Goal: Task Accomplishment & Management: Manage account settings

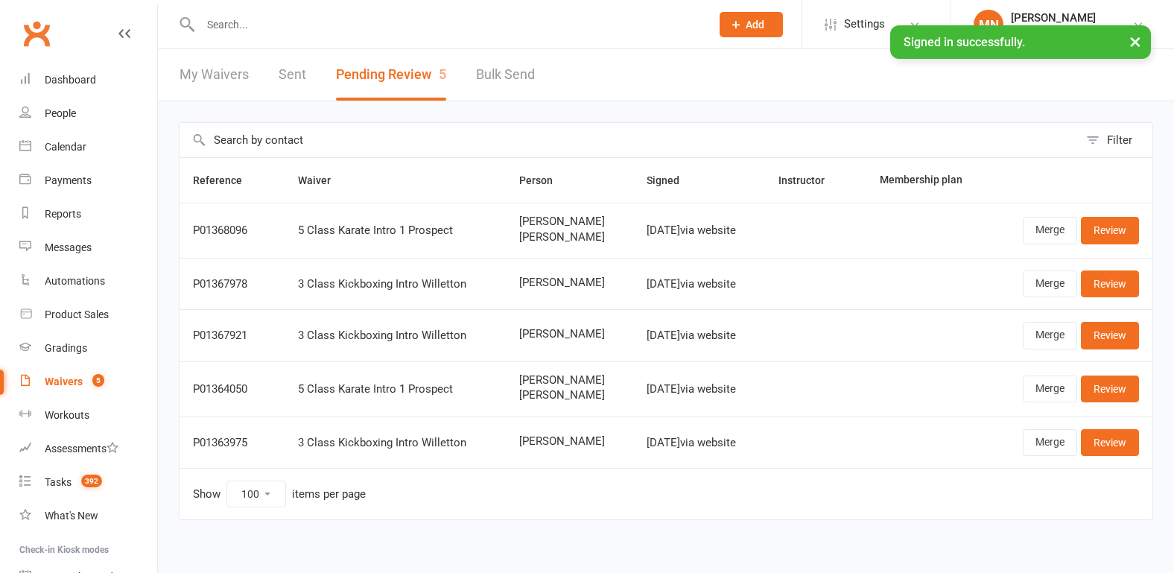
select select "100"
click at [259, 14] on input "text" at bounding box center [448, 24] width 504 height 21
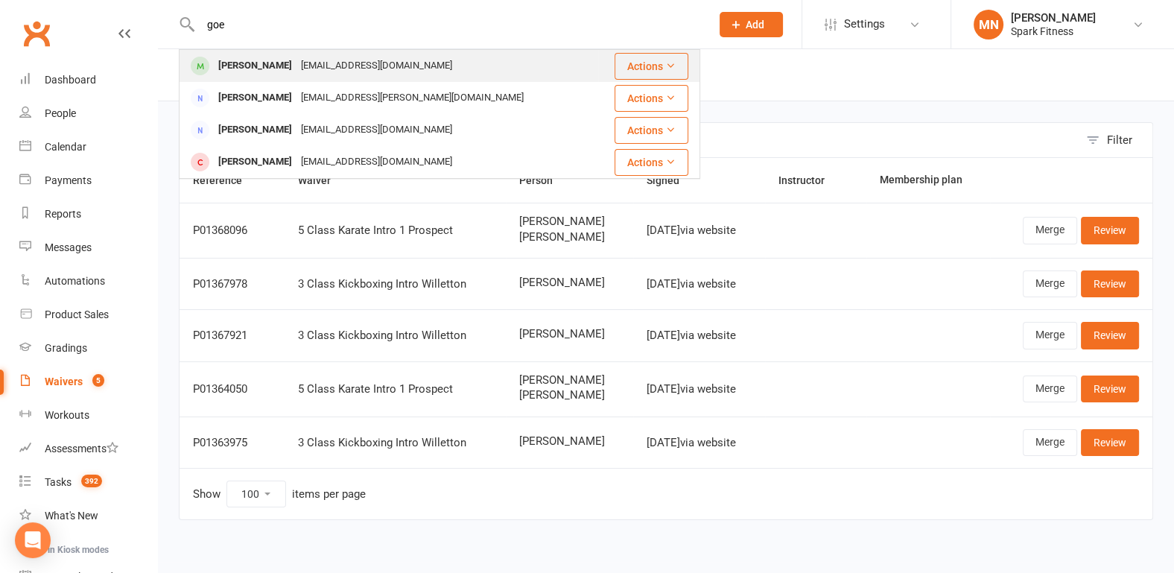
type input "goe"
click at [296, 63] on div "[EMAIL_ADDRESS][DOMAIN_NAME]" at bounding box center [376, 66] width 160 height 22
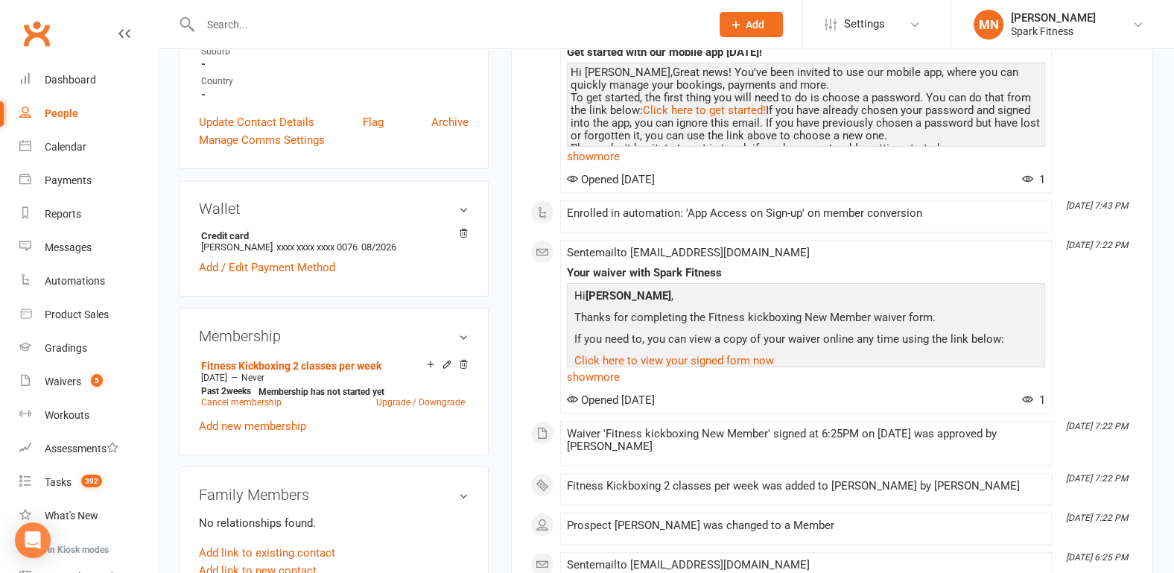
scroll to position [387, 0]
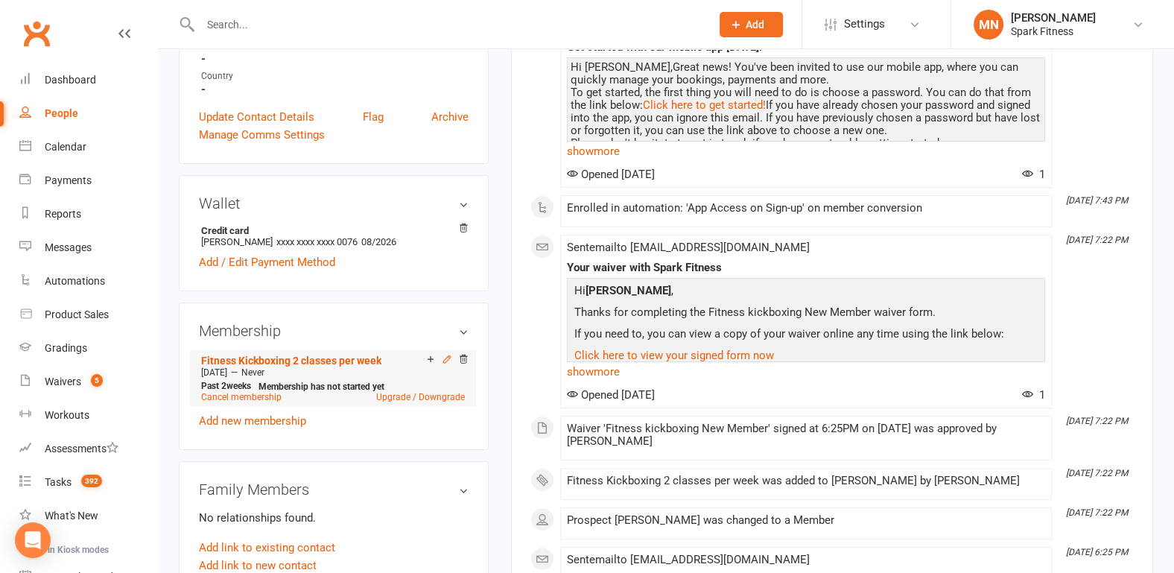
click at [443, 355] on icon at bounding box center [447, 359] width 10 height 10
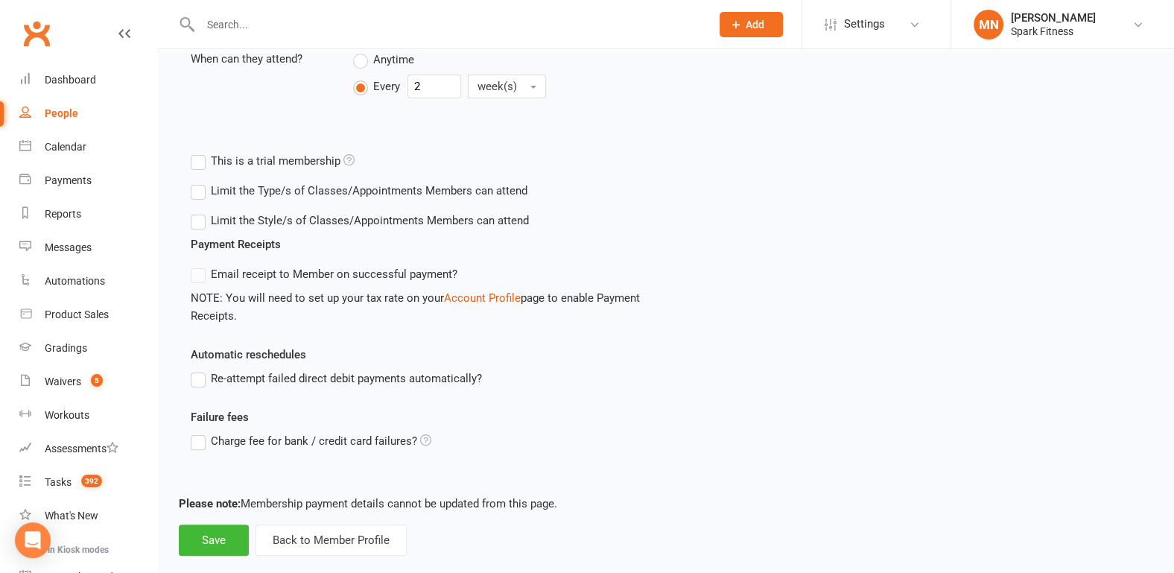
scroll to position [466, 0]
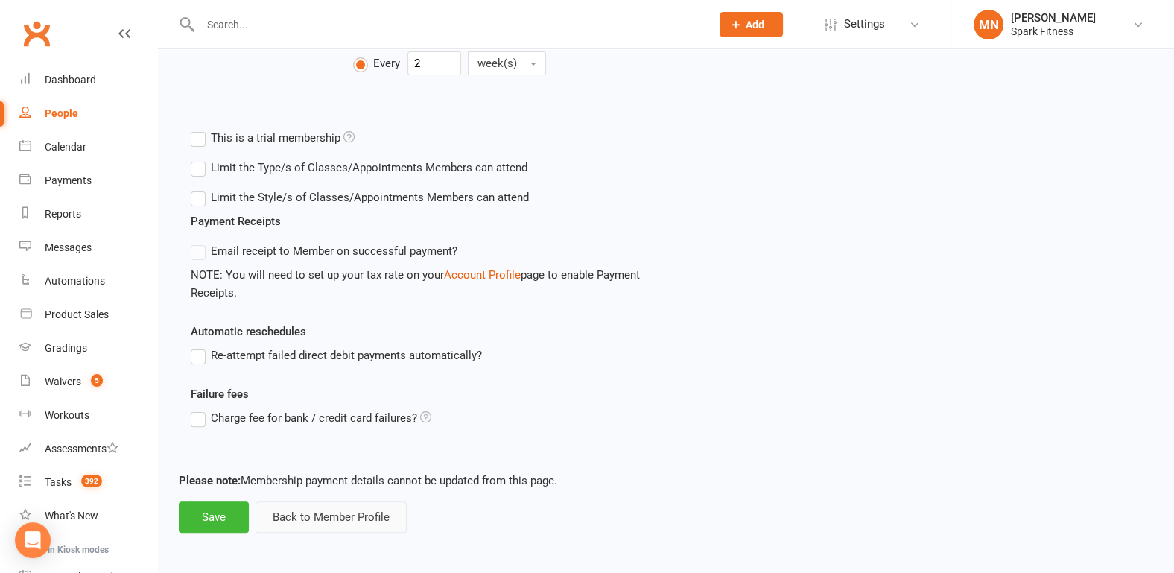
click at [332, 513] on button "Back to Member Profile" at bounding box center [330, 516] width 151 height 31
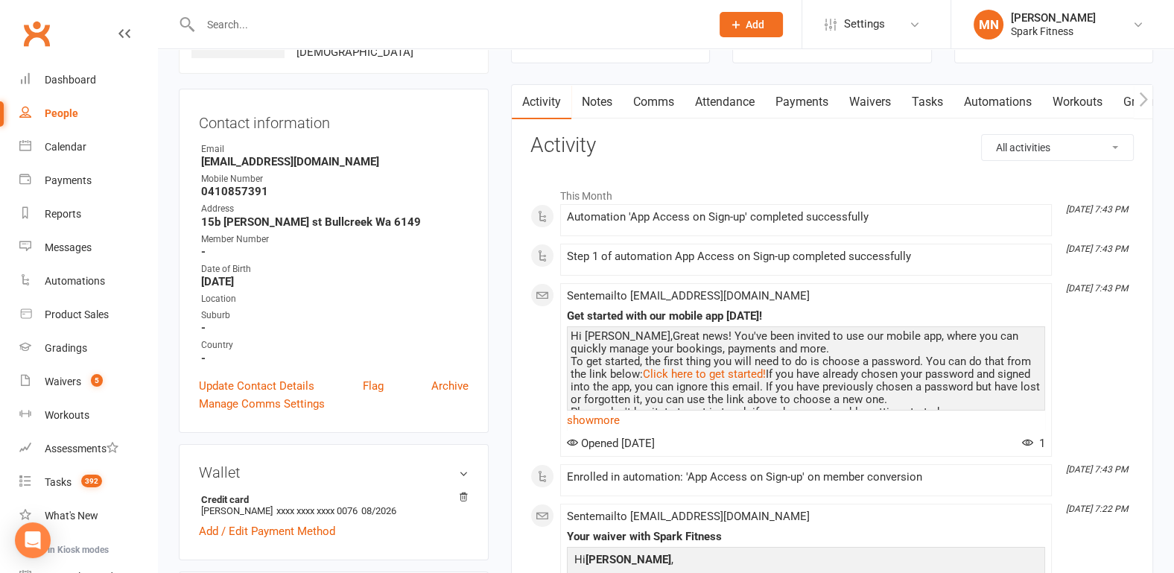
scroll to position [79, 0]
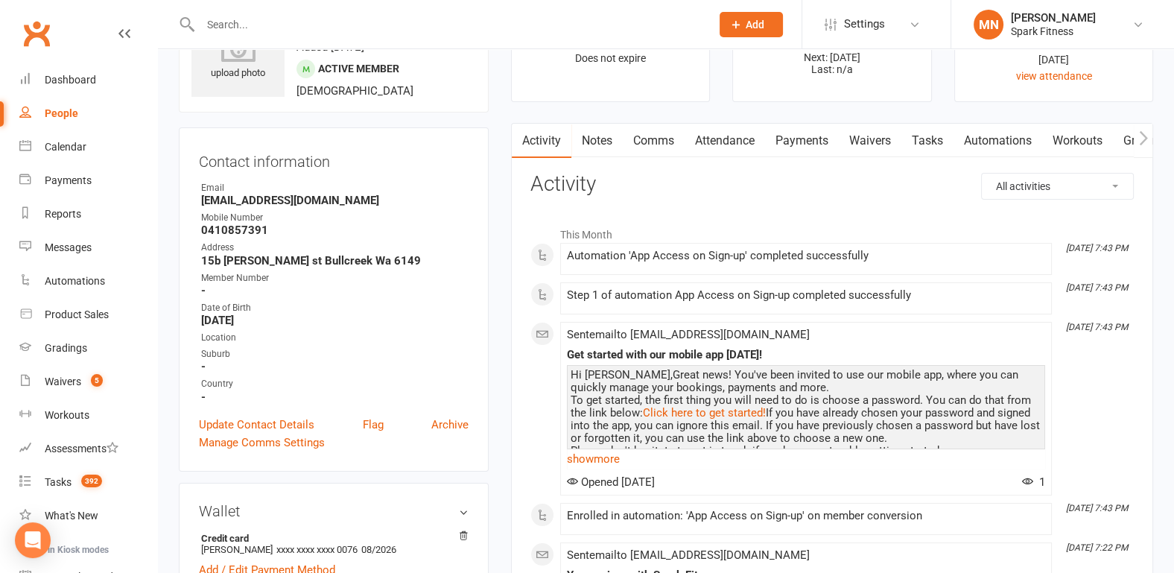
click at [793, 145] on link "Payments" at bounding box center [802, 141] width 74 height 34
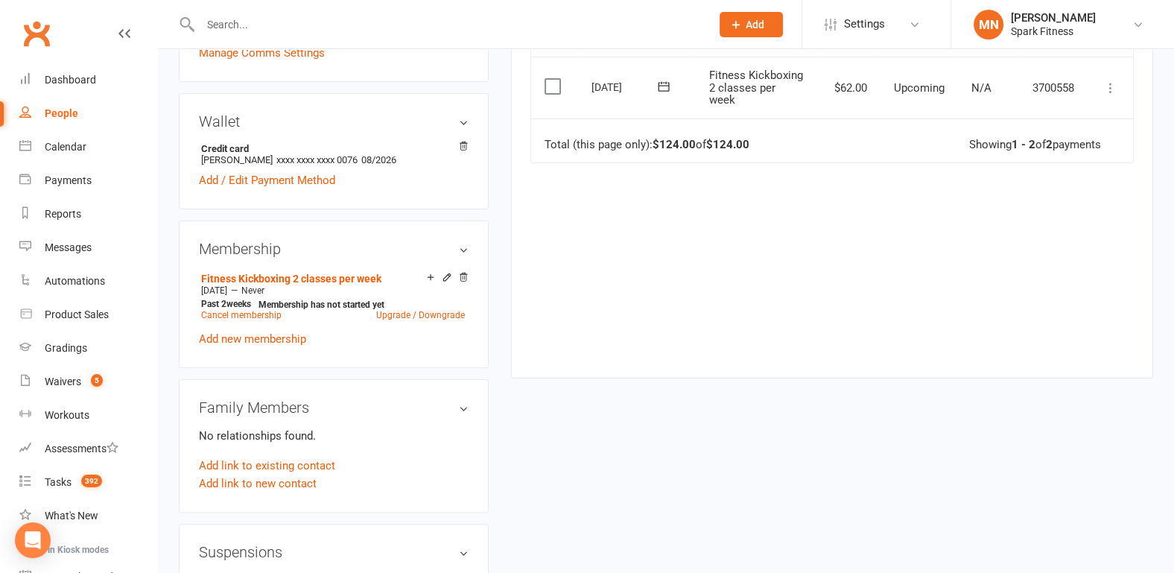
scroll to position [594, 0]
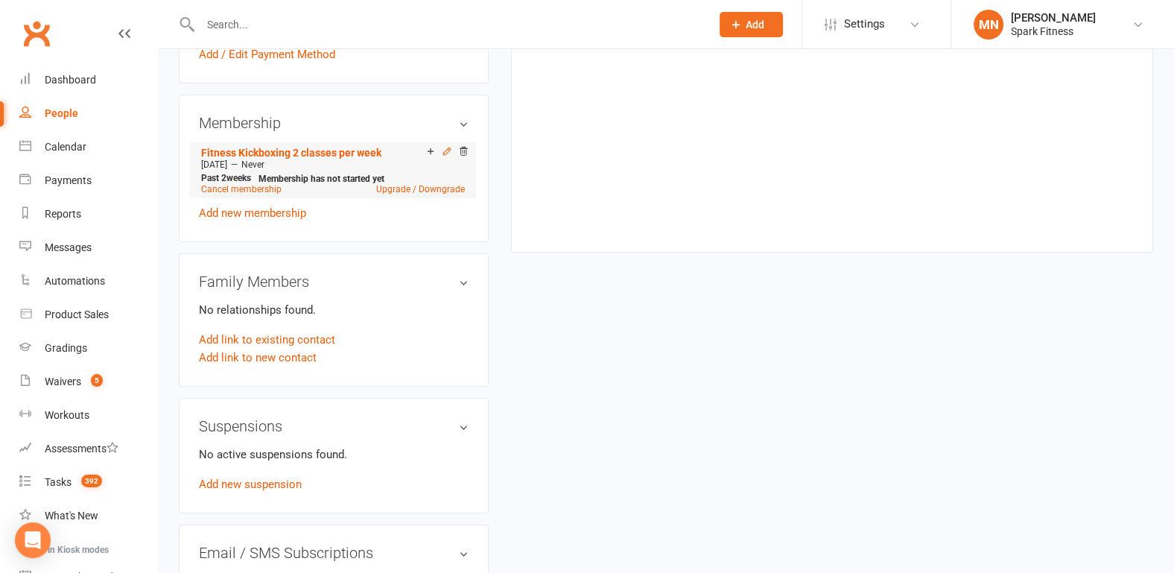
click at [445, 147] on icon at bounding box center [446, 150] width 7 height 7
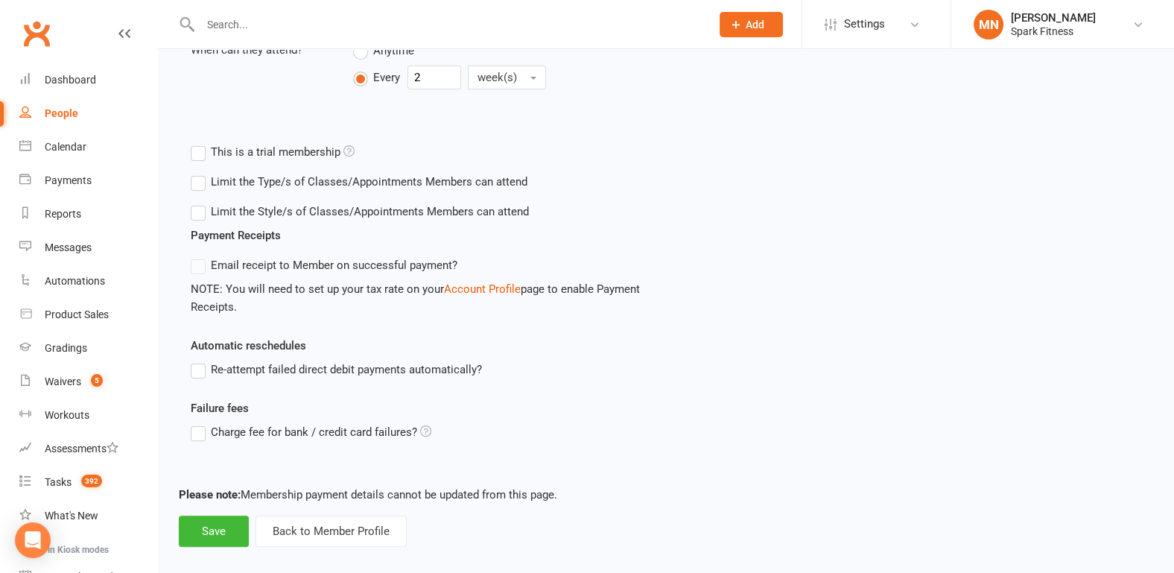
scroll to position [466, 0]
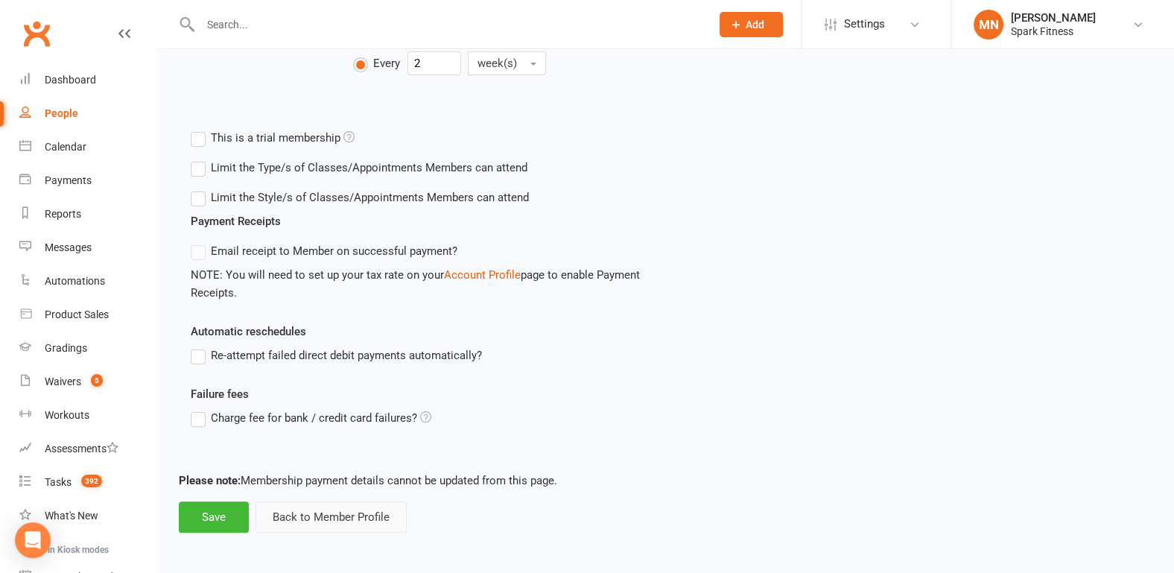
click at [309, 508] on button "Back to Member Profile" at bounding box center [330, 516] width 151 height 31
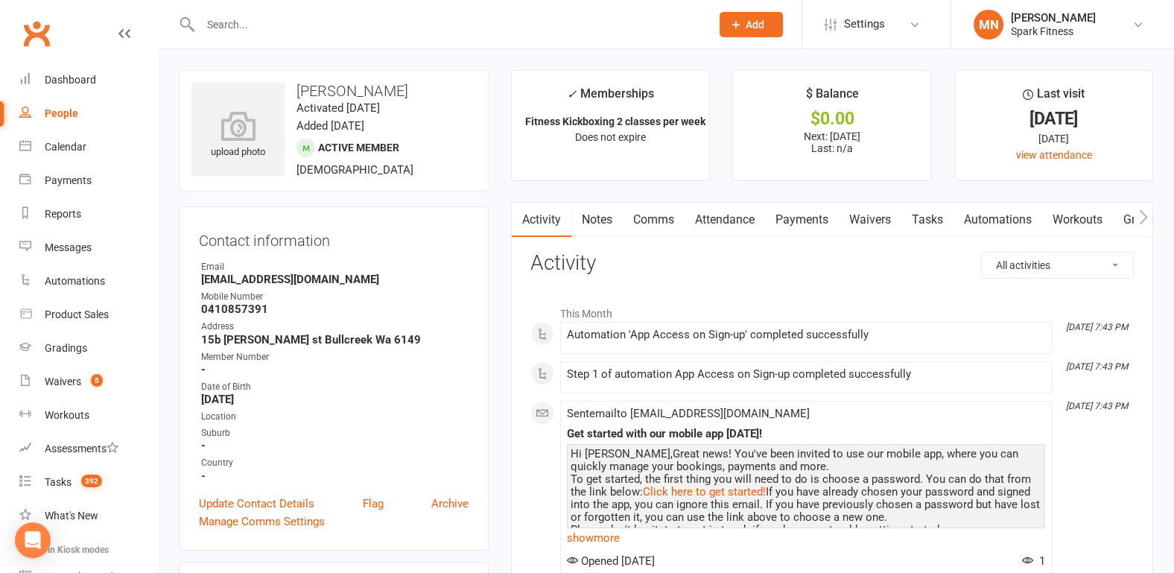
click at [325, 29] on input "text" at bounding box center [448, 24] width 504 height 21
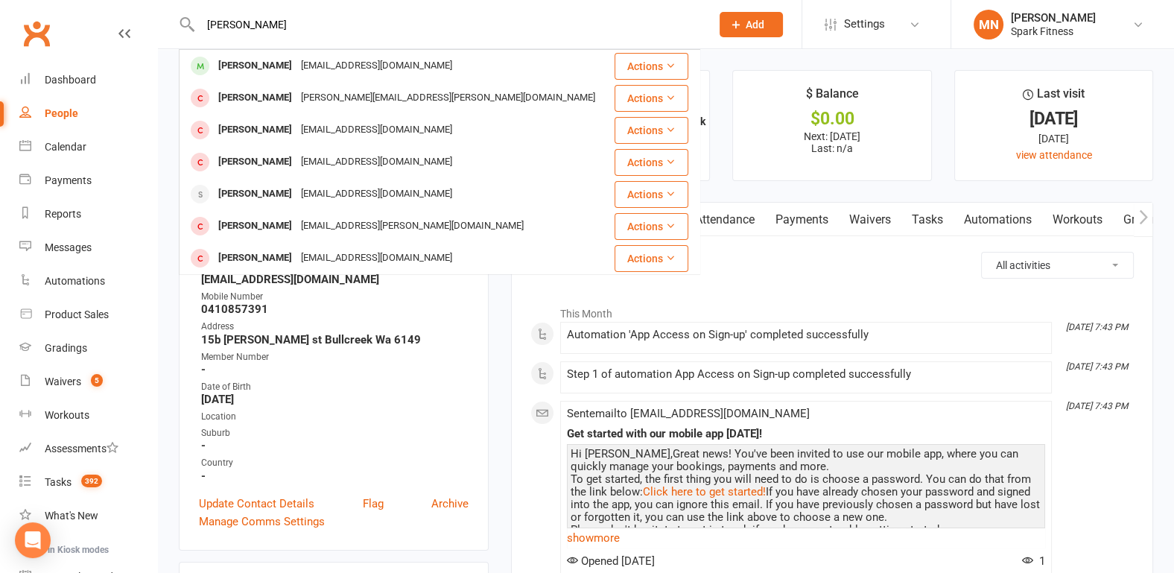
type input "[PERSON_NAME]"
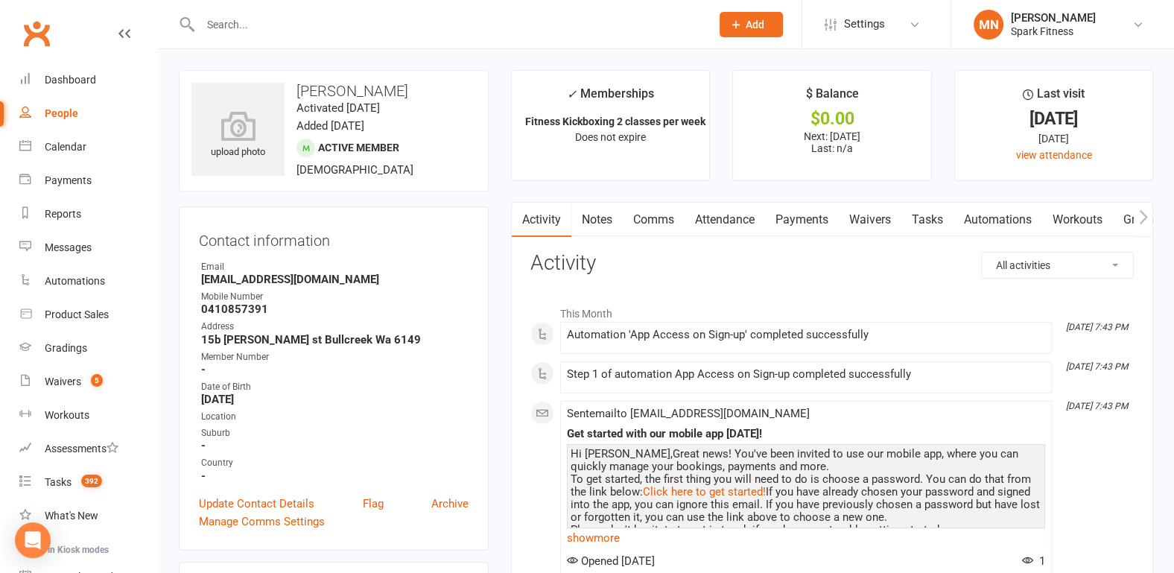
click at [795, 220] on link "Payments" at bounding box center [802, 220] width 74 height 34
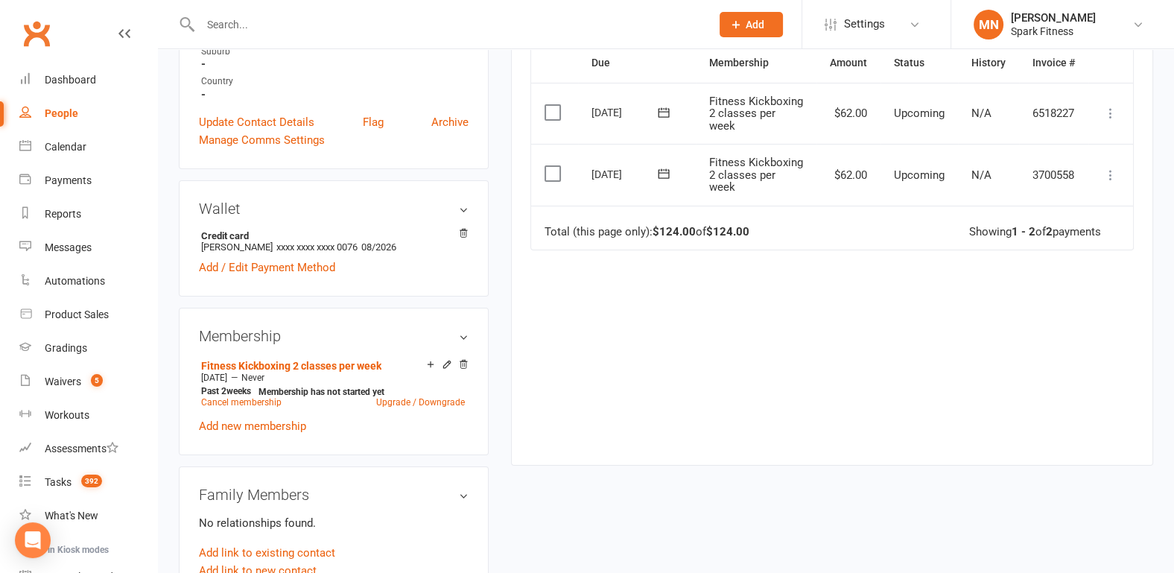
scroll to position [307, 0]
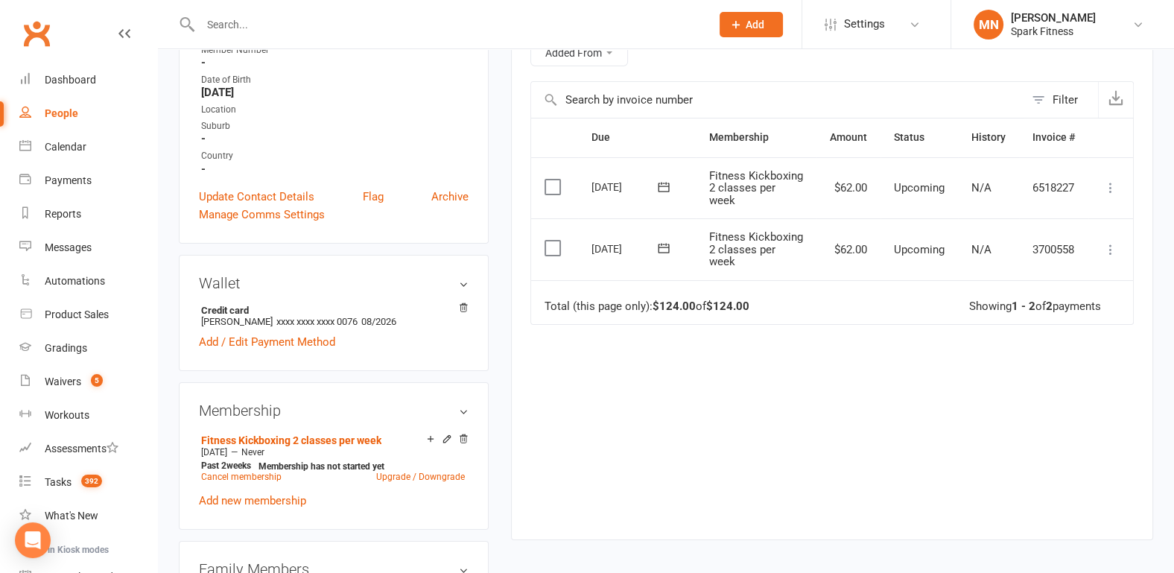
click at [663, 246] on icon at bounding box center [663, 248] width 11 height 10
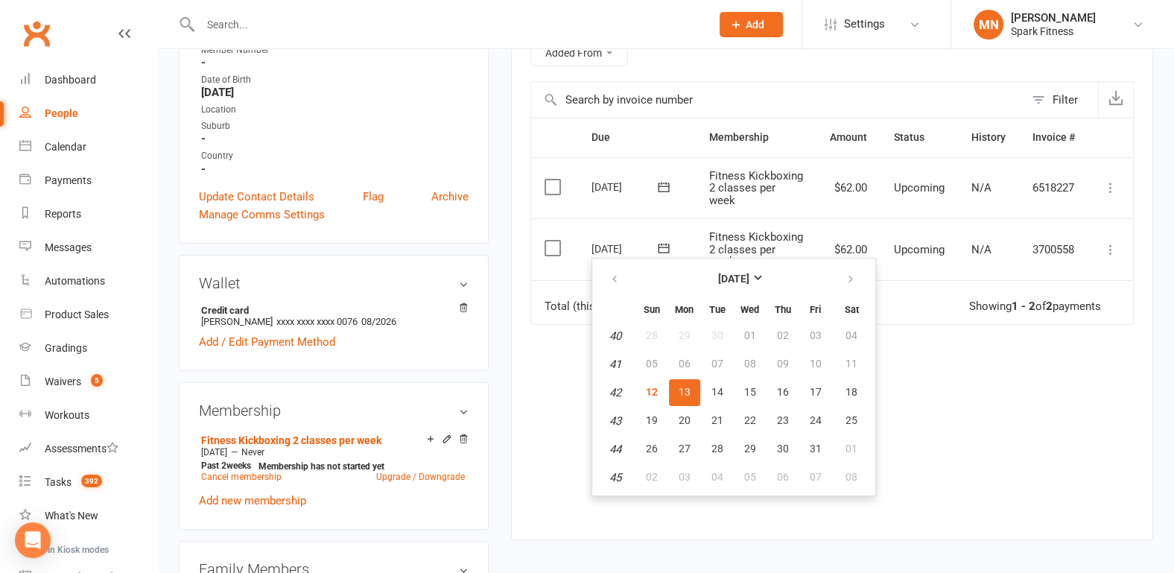
click at [663, 246] on icon at bounding box center [663, 248] width 11 height 10
click at [570, 409] on div "Due Contact Membership Amount Status History Invoice # Select this [DATE] [PERS…" at bounding box center [831, 317] width 603 height 399
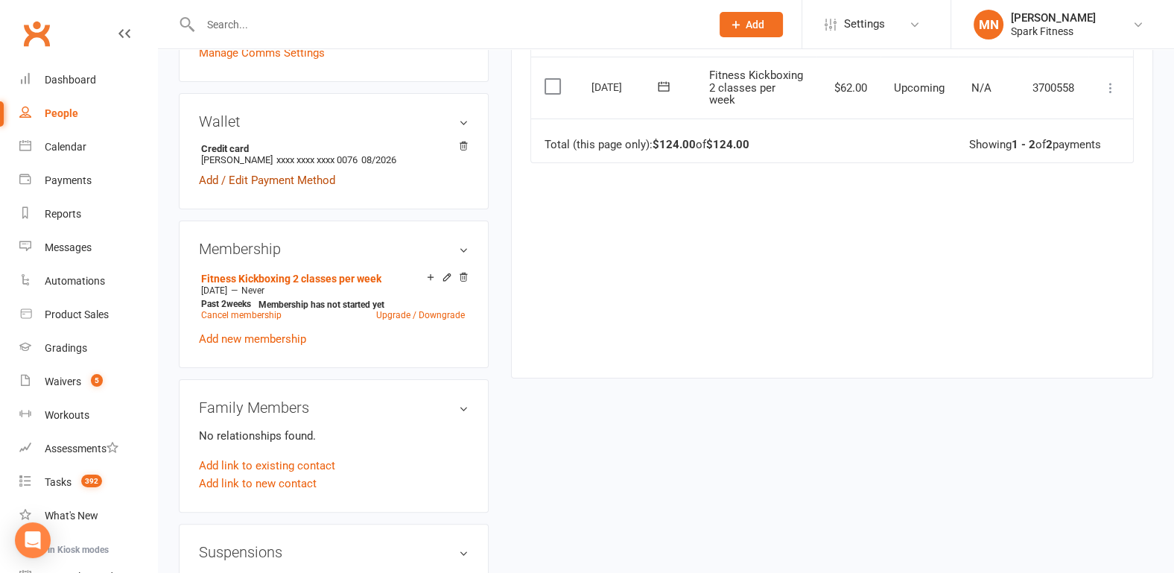
scroll to position [489, 0]
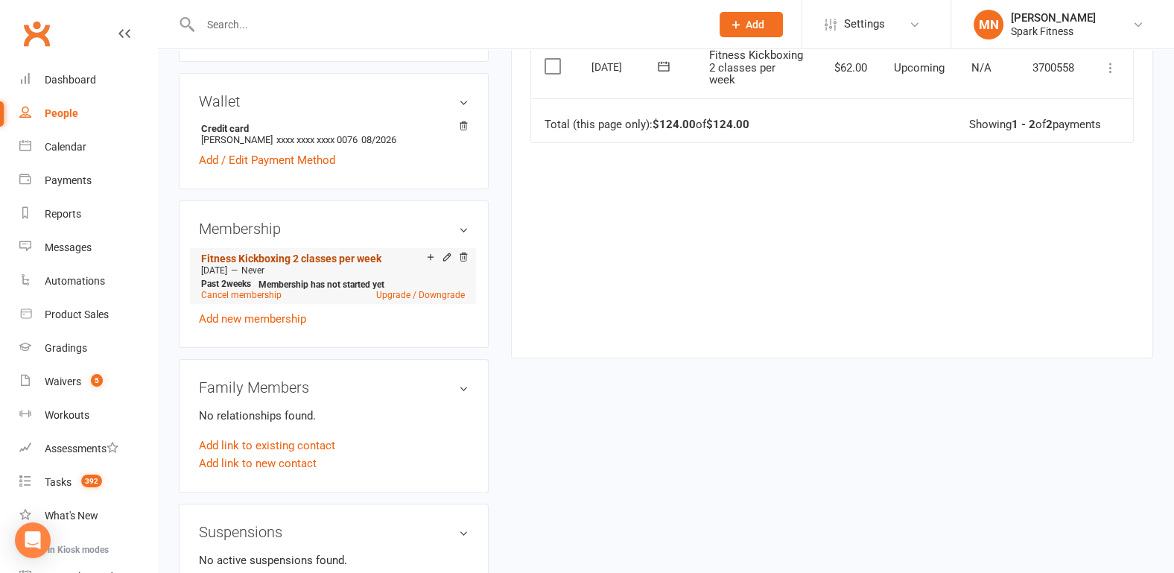
click at [264, 255] on link "Fitness Kickboxing 2 classes per week" at bounding box center [291, 259] width 180 height 12
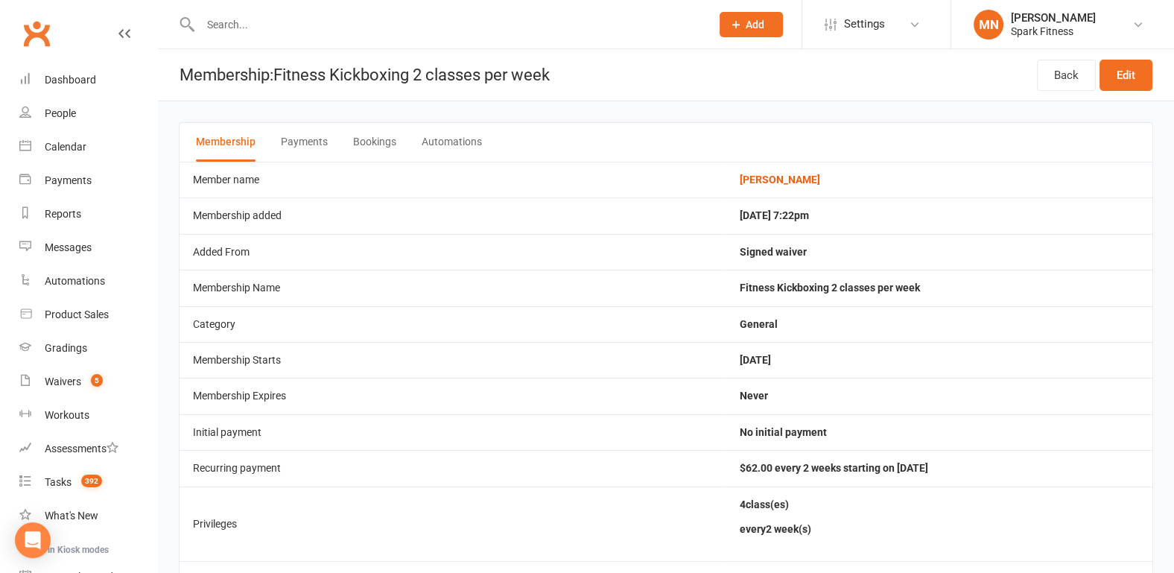
click at [321, 138] on button "Payments" at bounding box center [304, 142] width 47 height 39
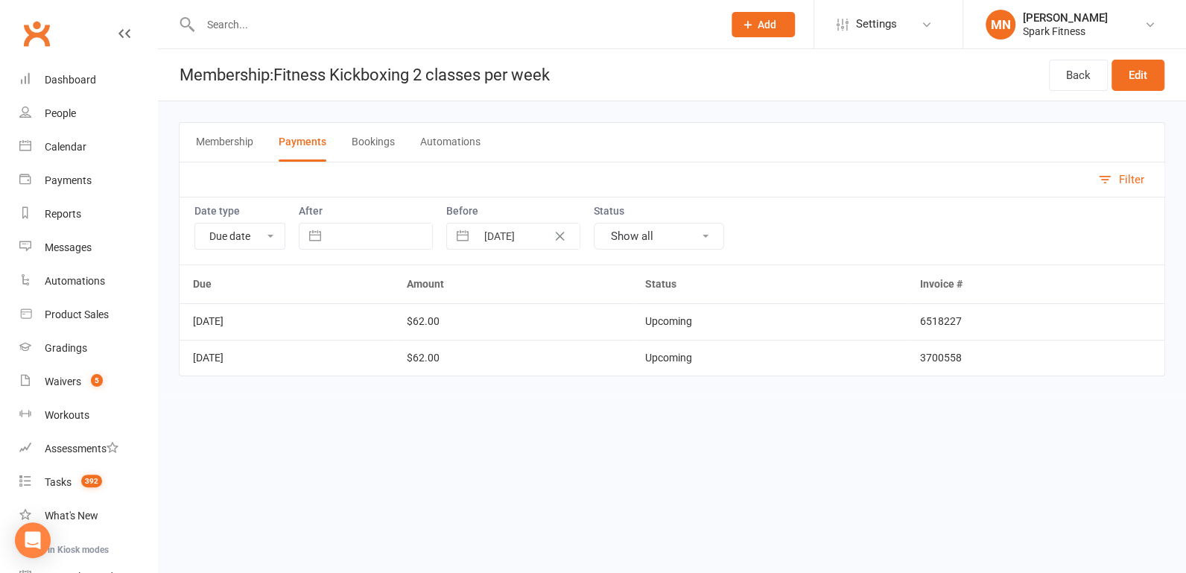
click at [212, 140] on button "Membership" at bounding box center [224, 142] width 57 height 39
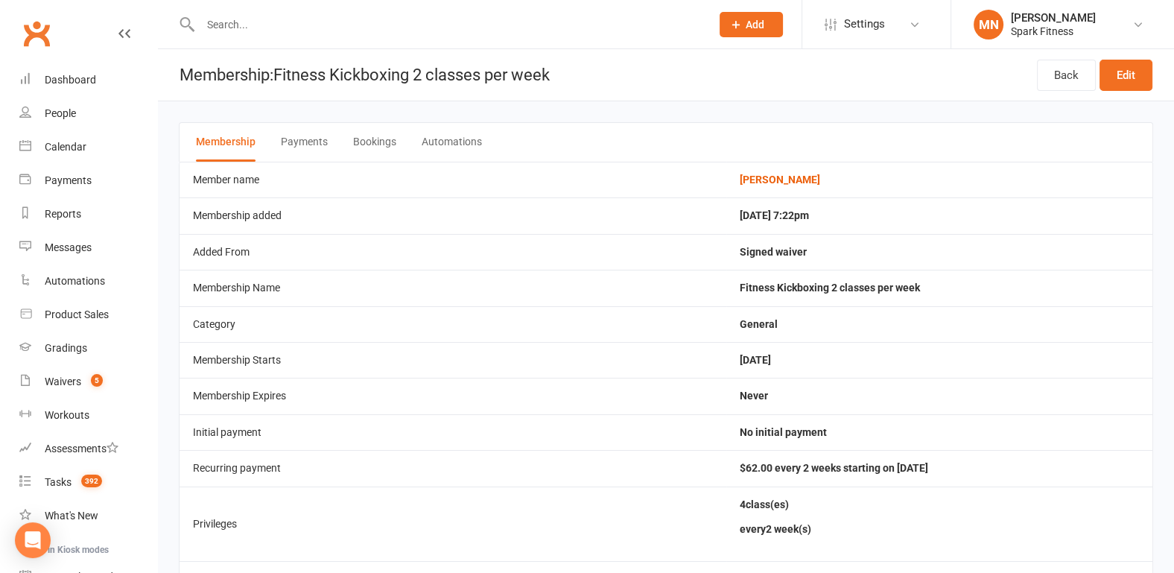
click at [257, 26] on input "text" at bounding box center [448, 24] width 504 height 21
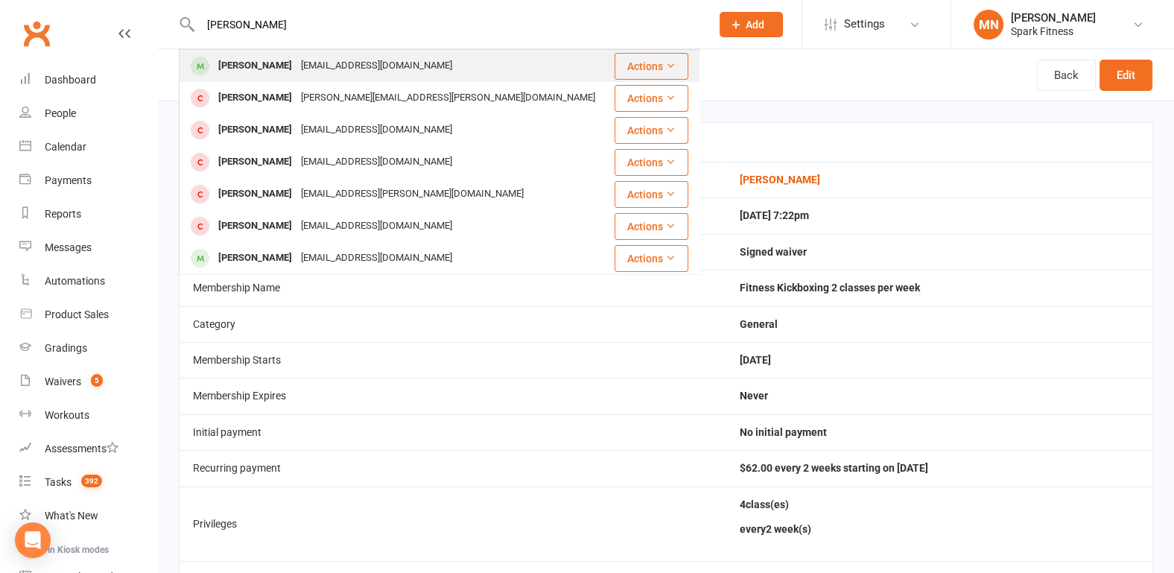
type input "[PERSON_NAME]"
click at [296, 66] on div "[EMAIL_ADDRESS][DOMAIN_NAME]" at bounding box center [376, 66] width 160 height 22
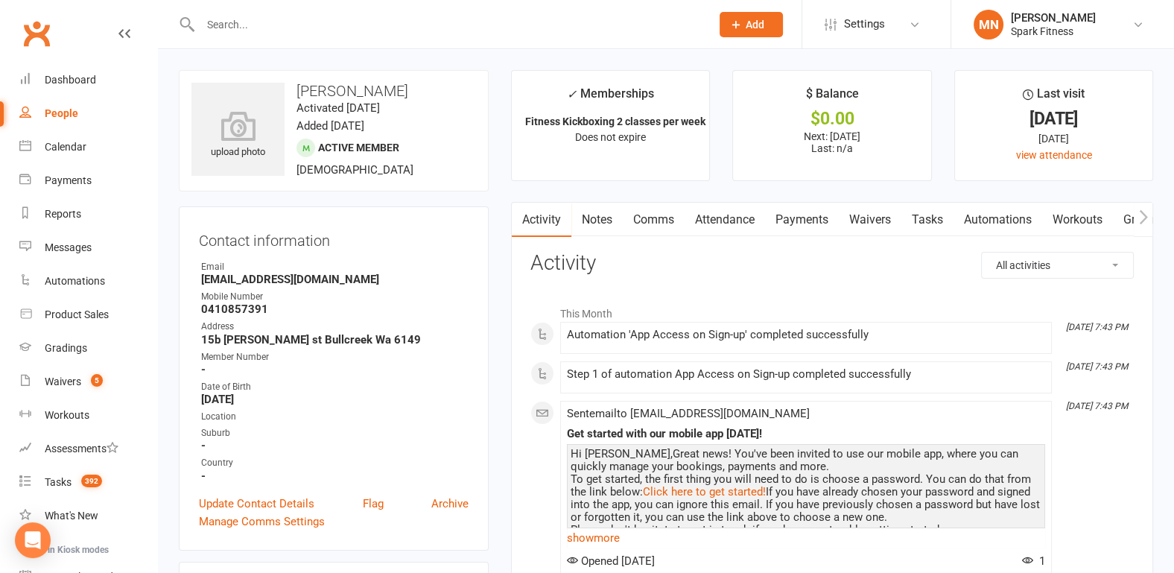
click at [793, 212] on link "Payments" at bounding box center [802, 220] width 74 height 34
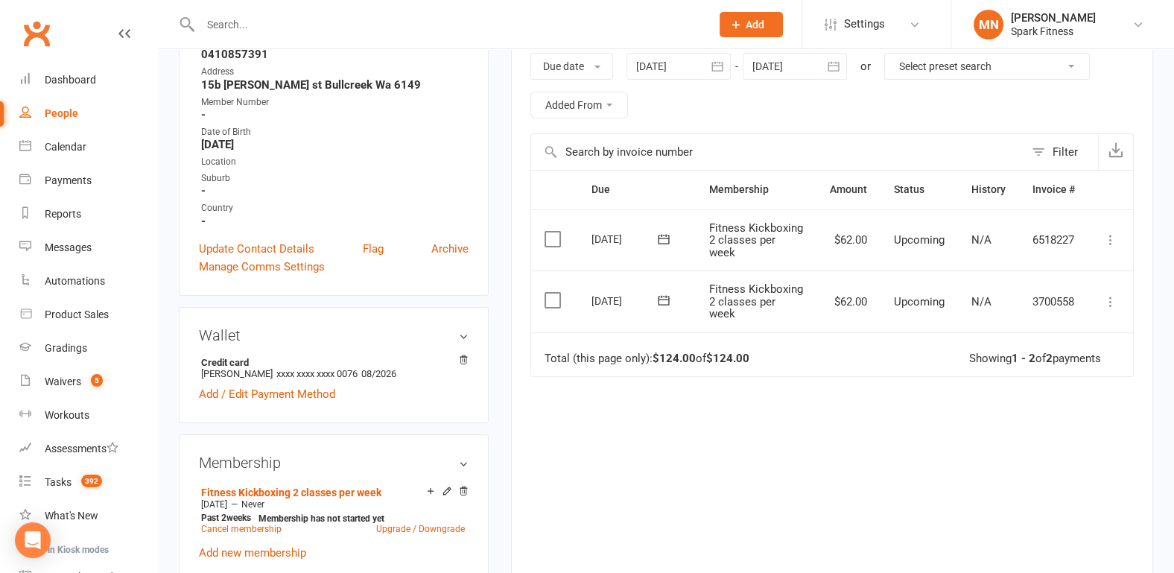
scroll to position [232, 0]
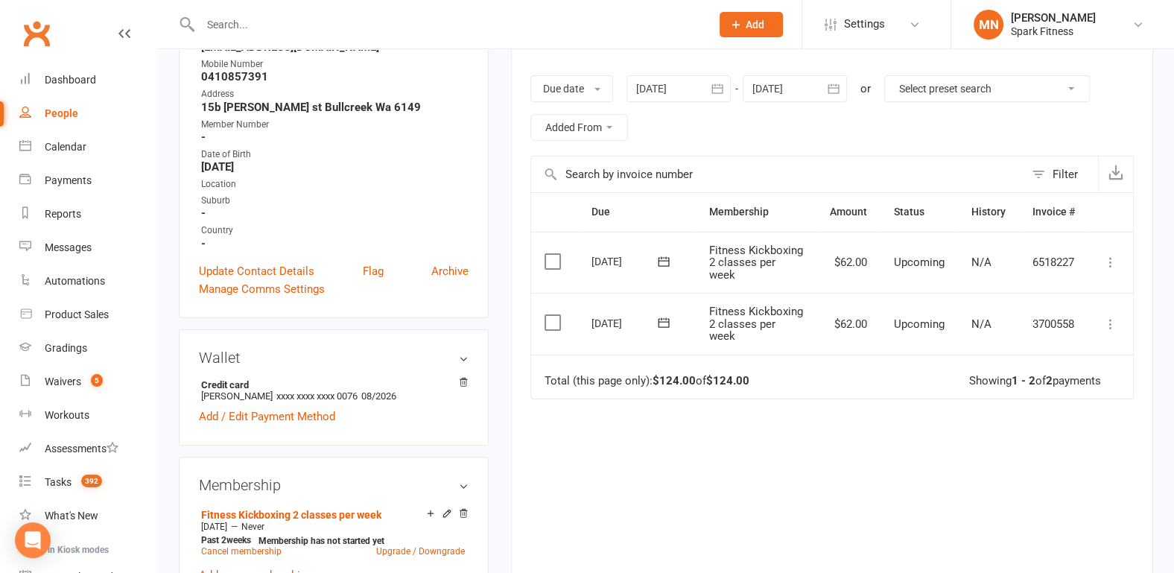
click at [1108, 319] on icon at bounding box center [1110, 324] width 15 height 15
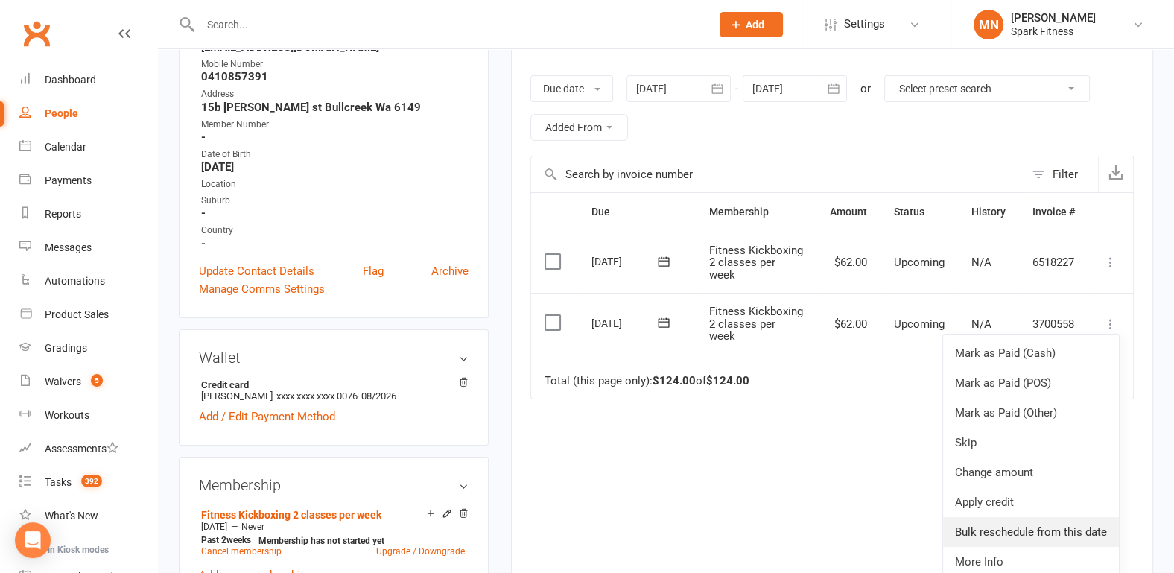
click at [974, 547] on link "Bulk reschedule from this date" at bounding box center [1031, 532] width 176 height 30
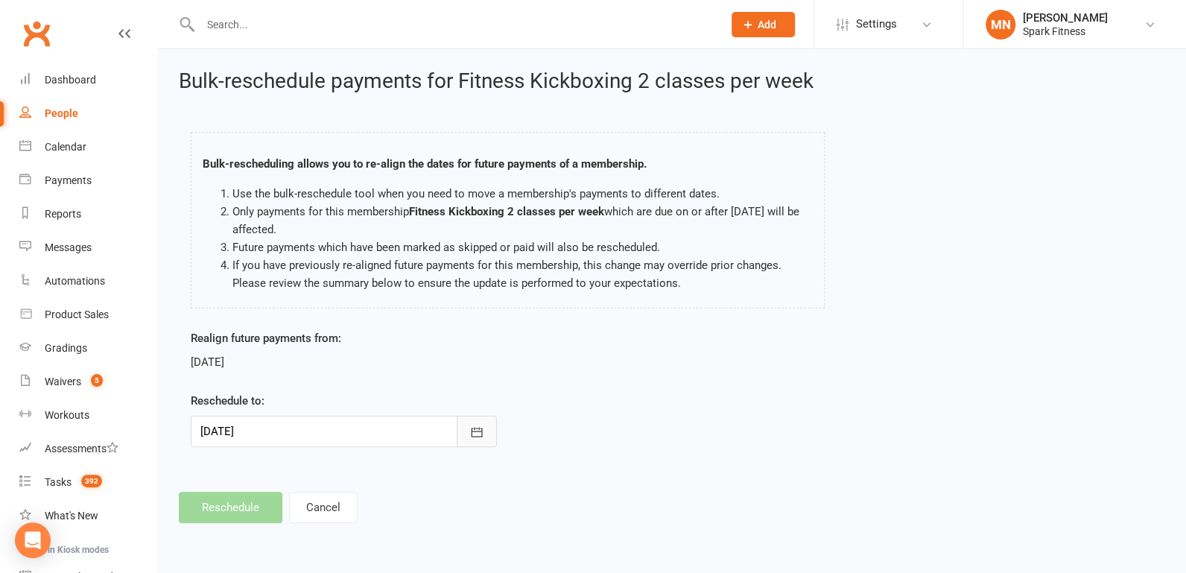
click at [477, 430] on icon "button" at bounding box center [476, 432] width 15 height 15
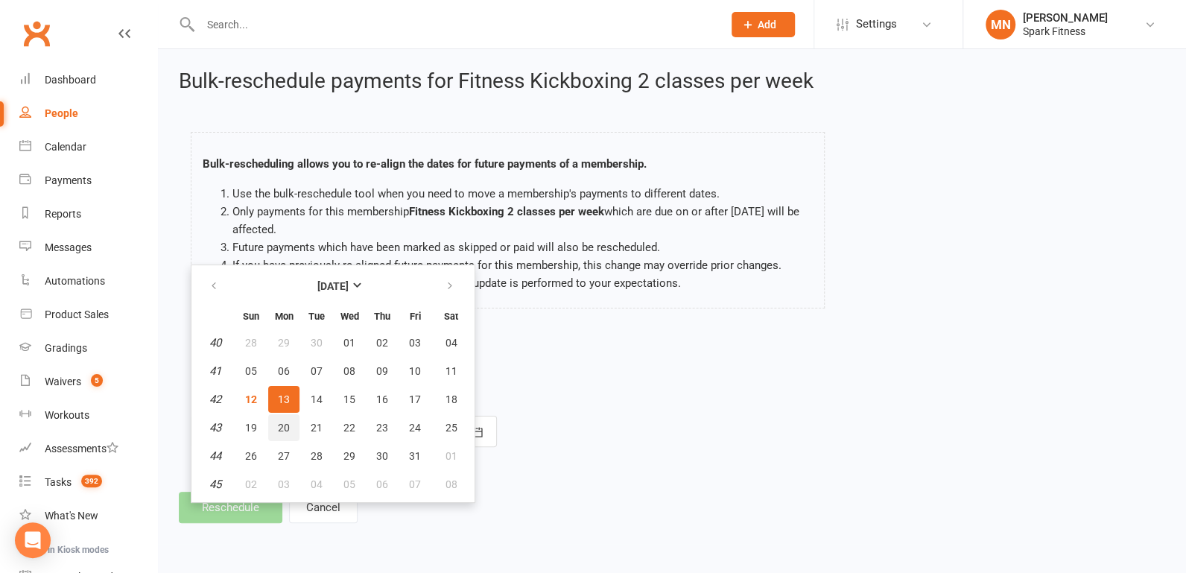
click at [282, 424] on span "20" at bounding box center [284, 428] width 12 height 12
type input "[DATE]"
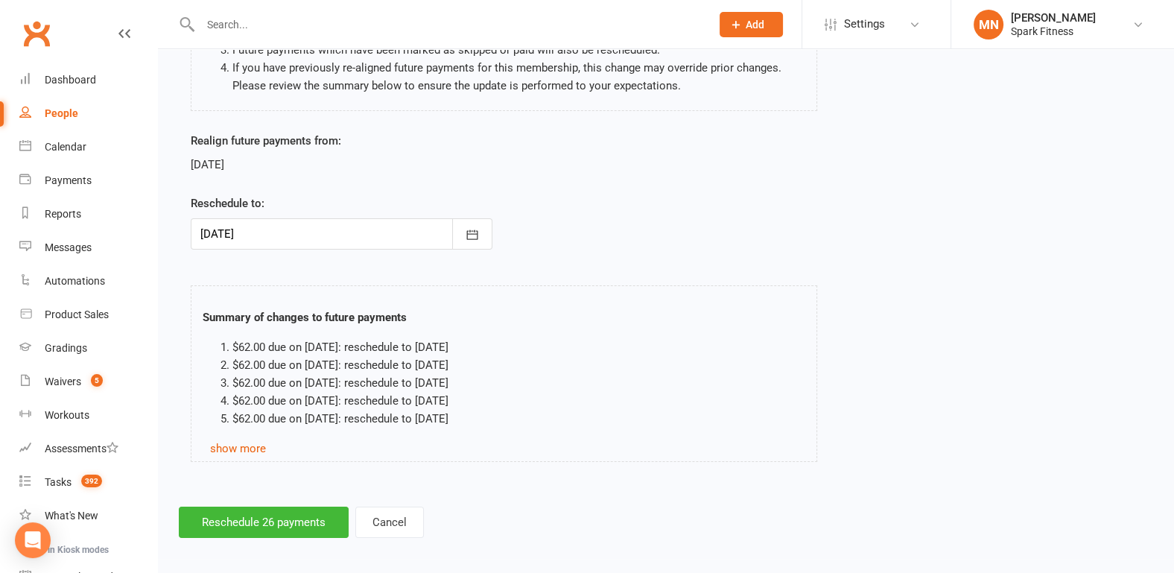
scroll to position [203, 0]
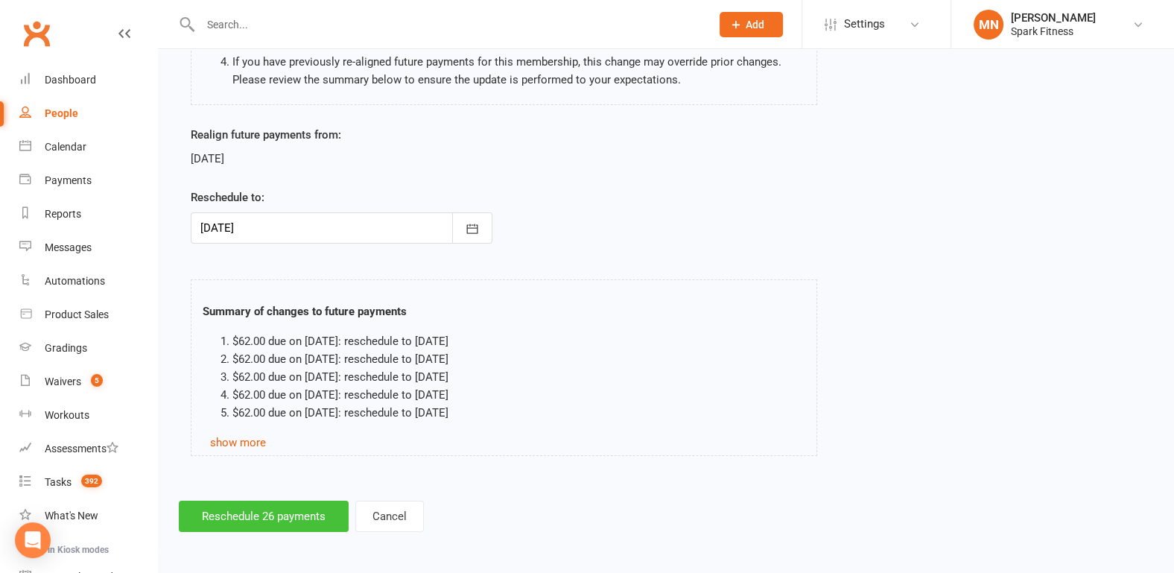
click at [269, 515] on button "Reschedule 26 payments" at bounding box center [264, 516] width 170 height 31
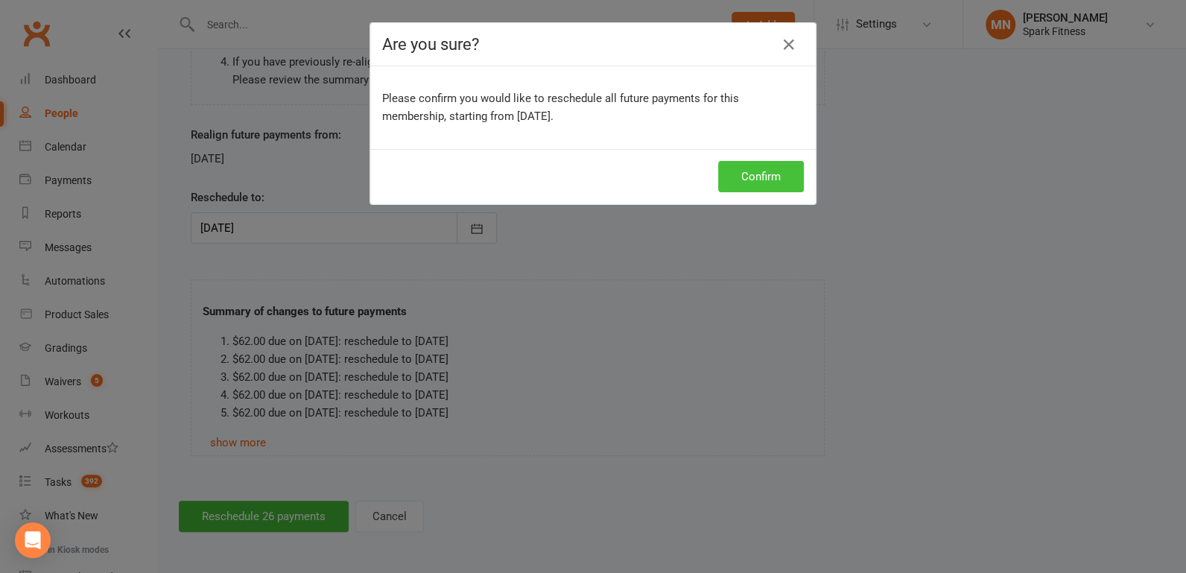
click at [752, 178] on button "Confirm" at bounding box center [761, 176] width 86 height 31
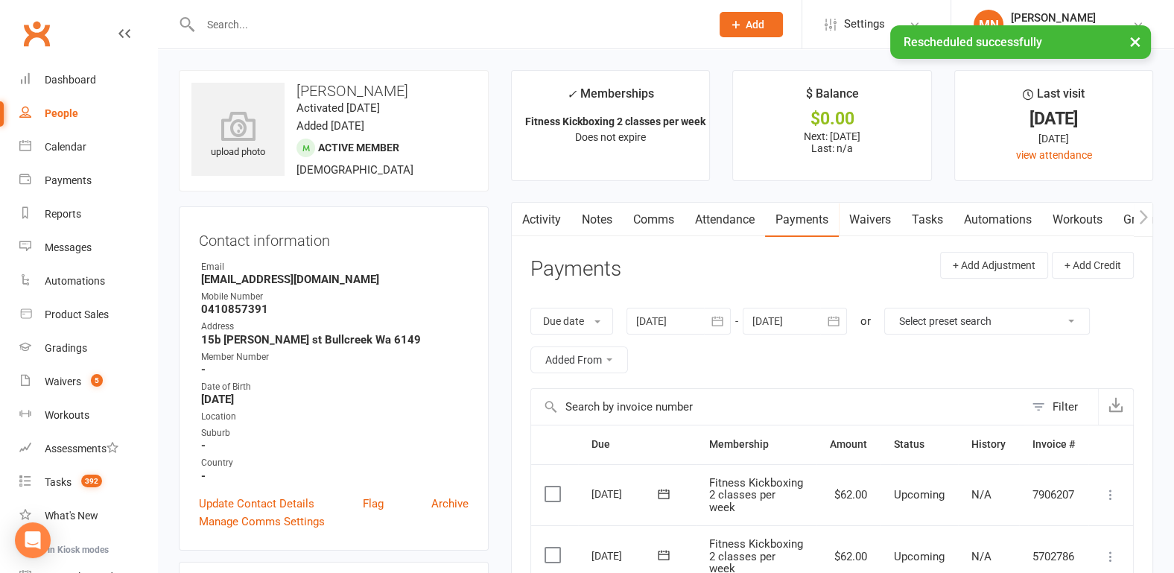
click at [544, 218] on link "Activity" at bounding box center [542, 220] width 60 height 34
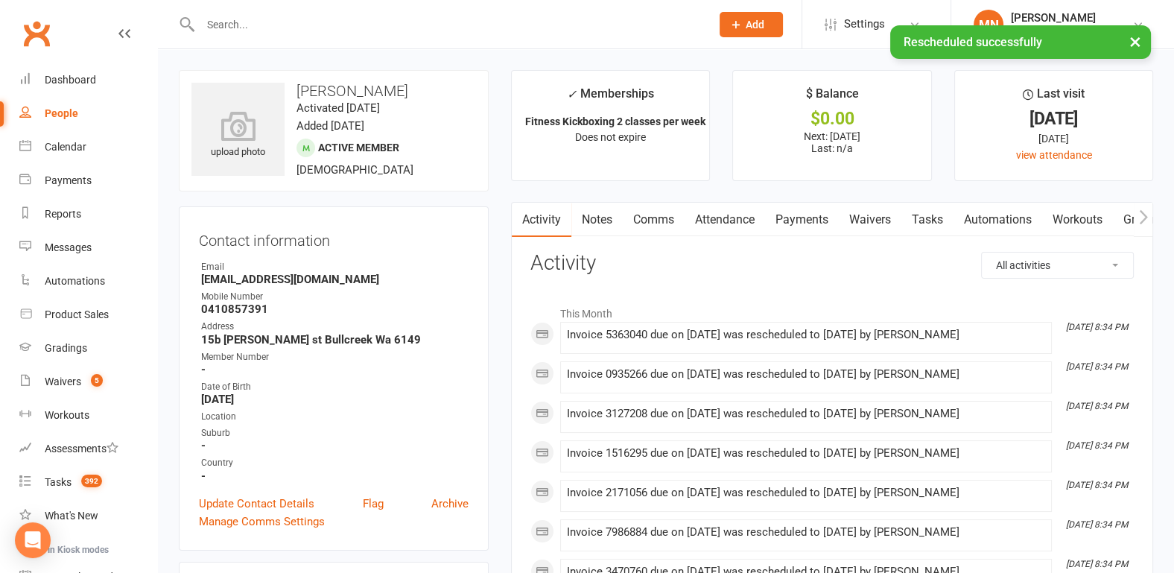
click at [819, 211] on link "Payments" at bounding box center [802, 220] width 74 height 34
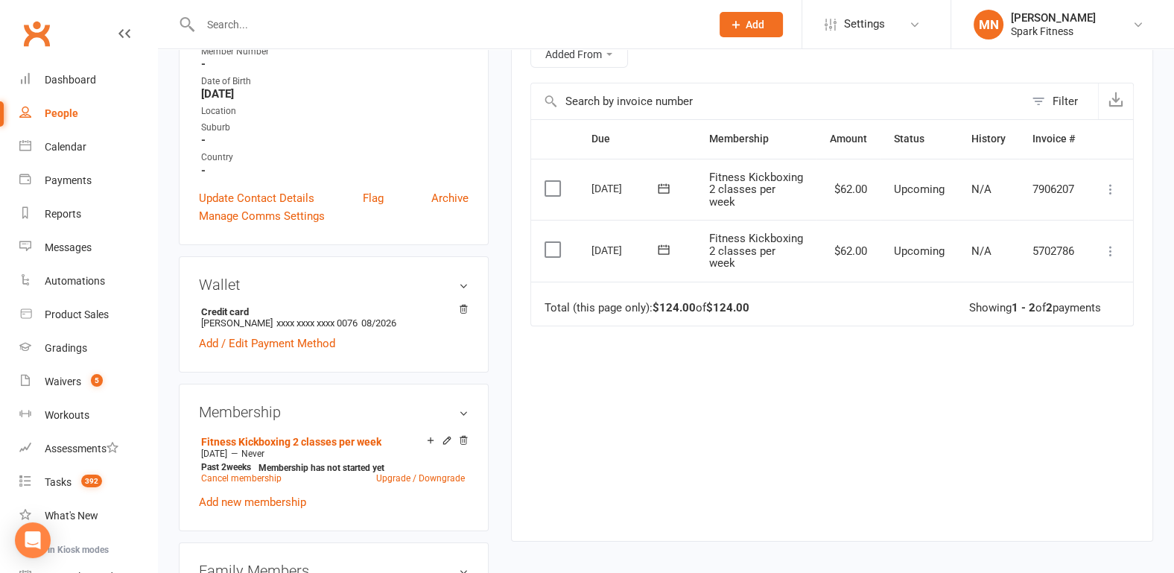
scroll to position [232, 0]
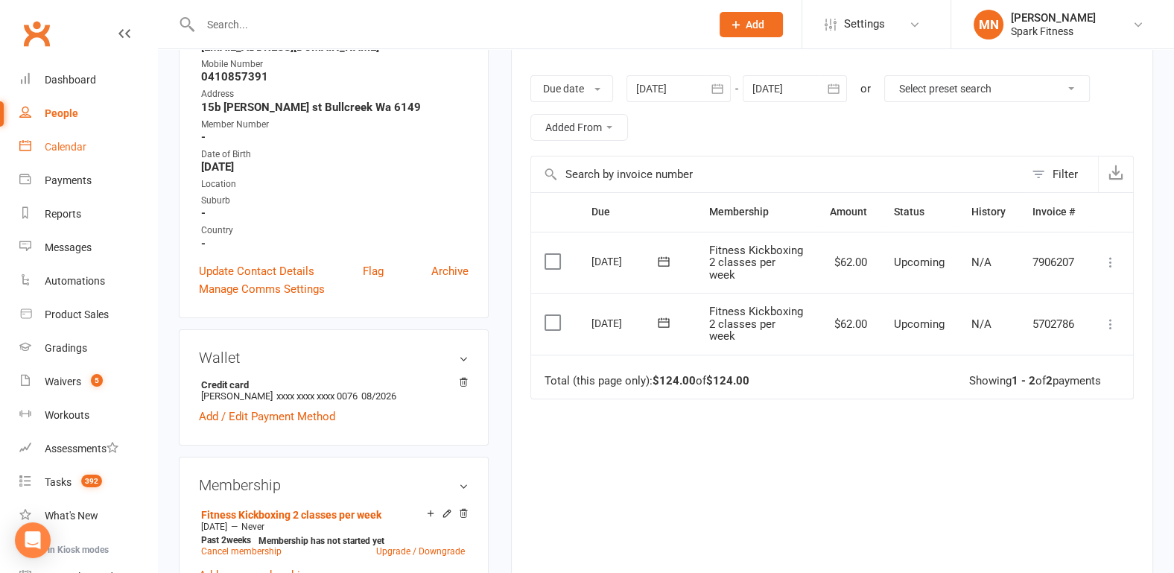
click at [51, 143] on div "Calendar" at bounding box center [66, 147] width 42 height 12
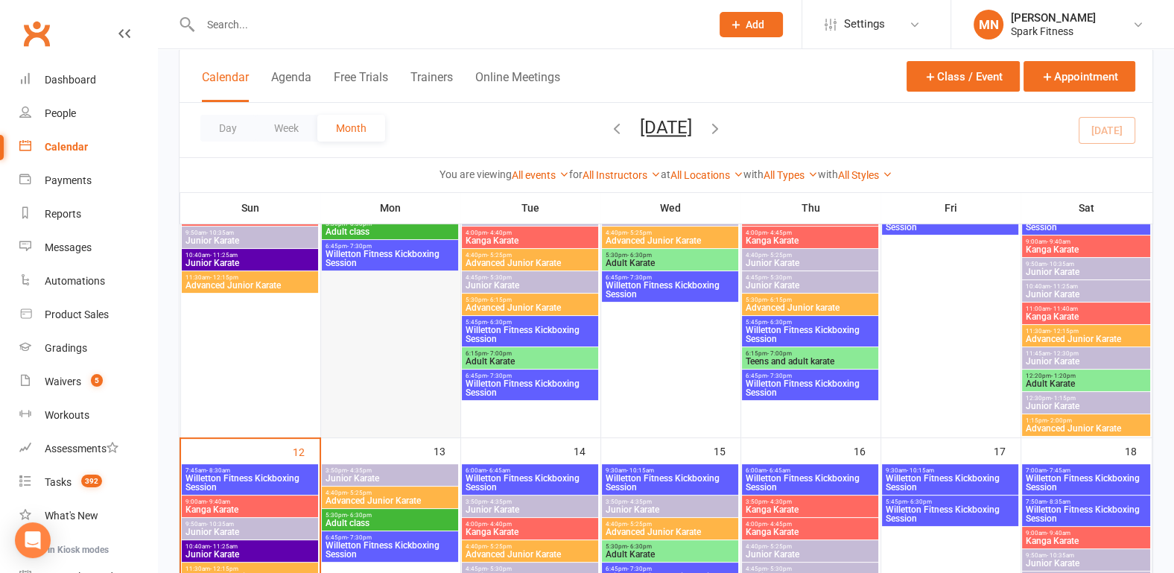
scroll to position [620, 0]
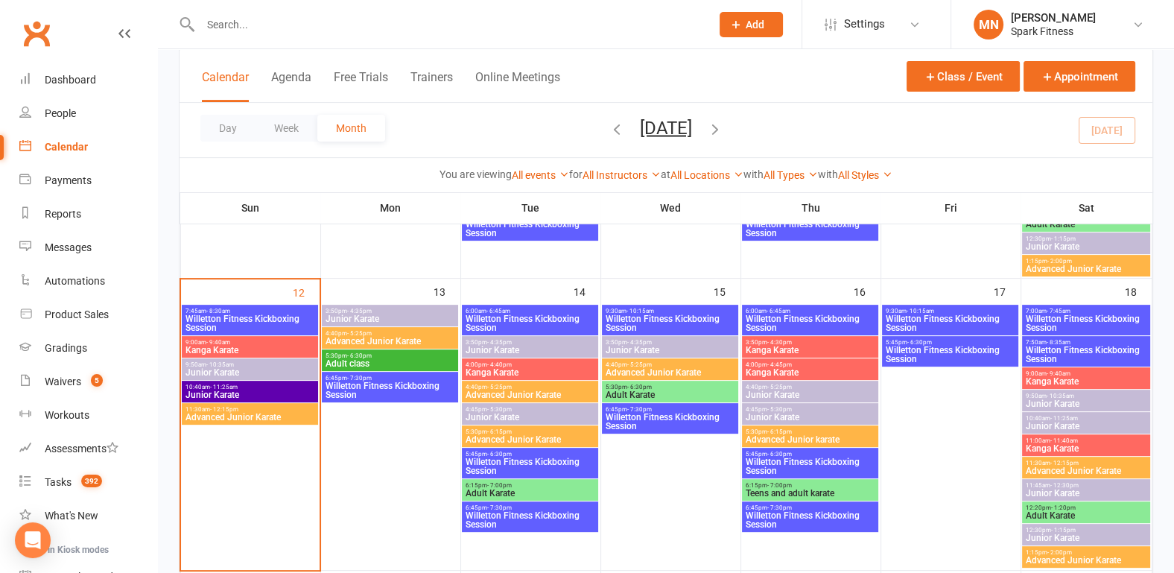
click at [360, 384] on span "Willetton Fitness Kickboxing Session" at bounding box center [390, 390] width 130 height 18
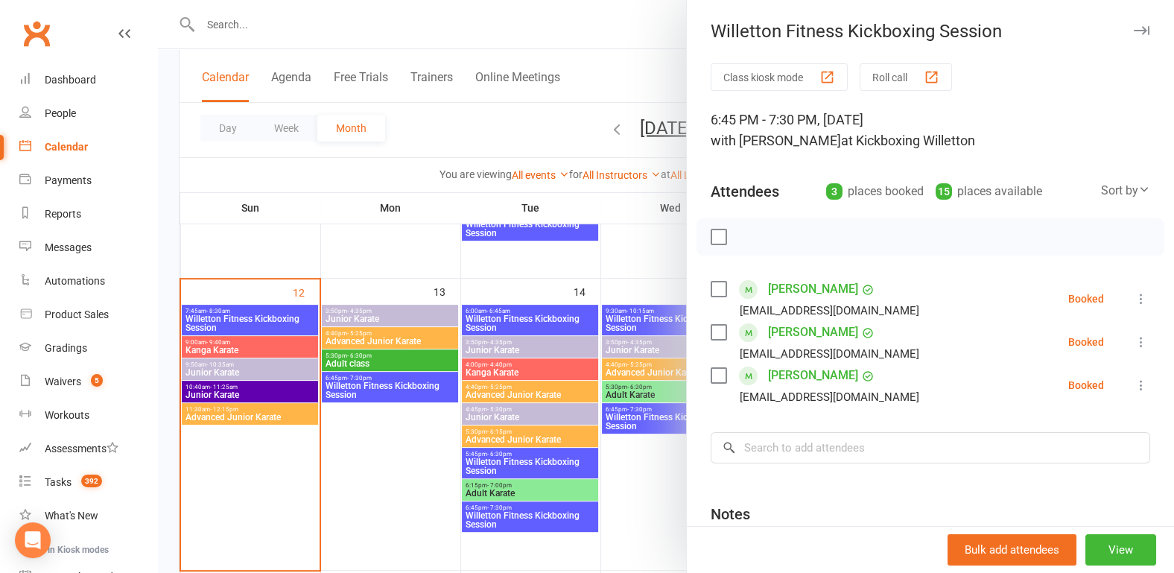
click at [416, 445] on div at bounding box center [666, 286] width 1016 height 573
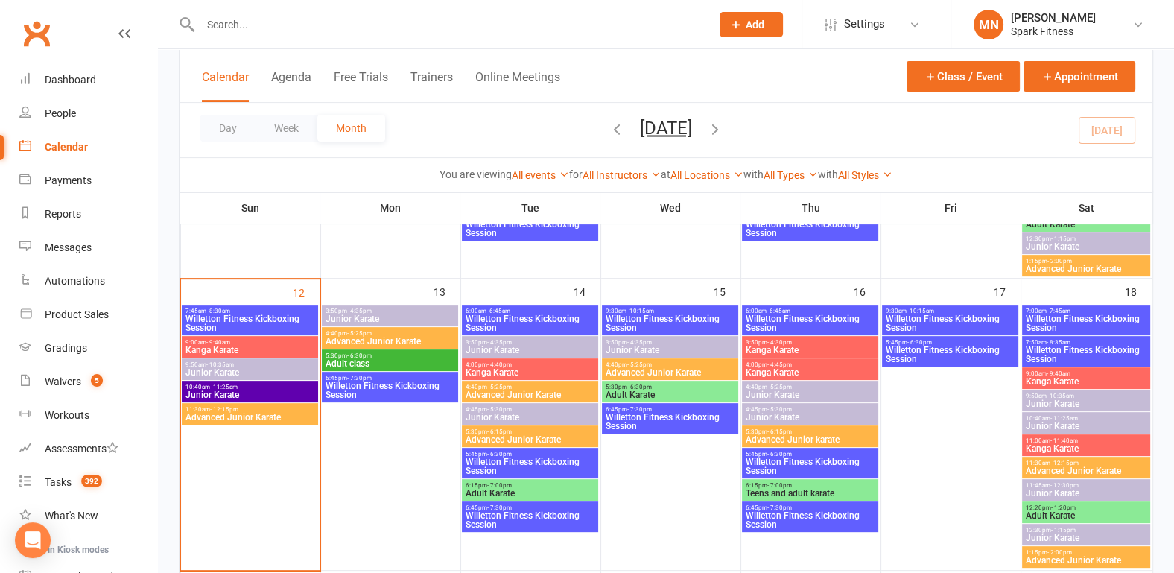
click at [496, 457] on span "Willetton Fitness Kickboxing Session" at bounding box center [530, 466] width 130 height 18
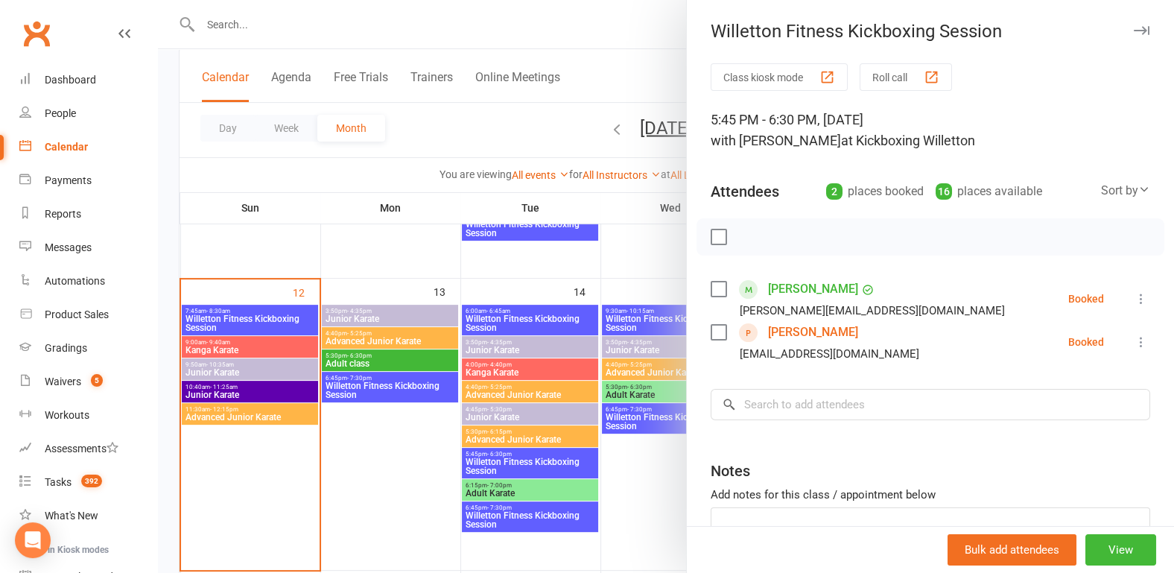
click at [410, 456] on div at bounding box center [666, 286] width 1016 height 573
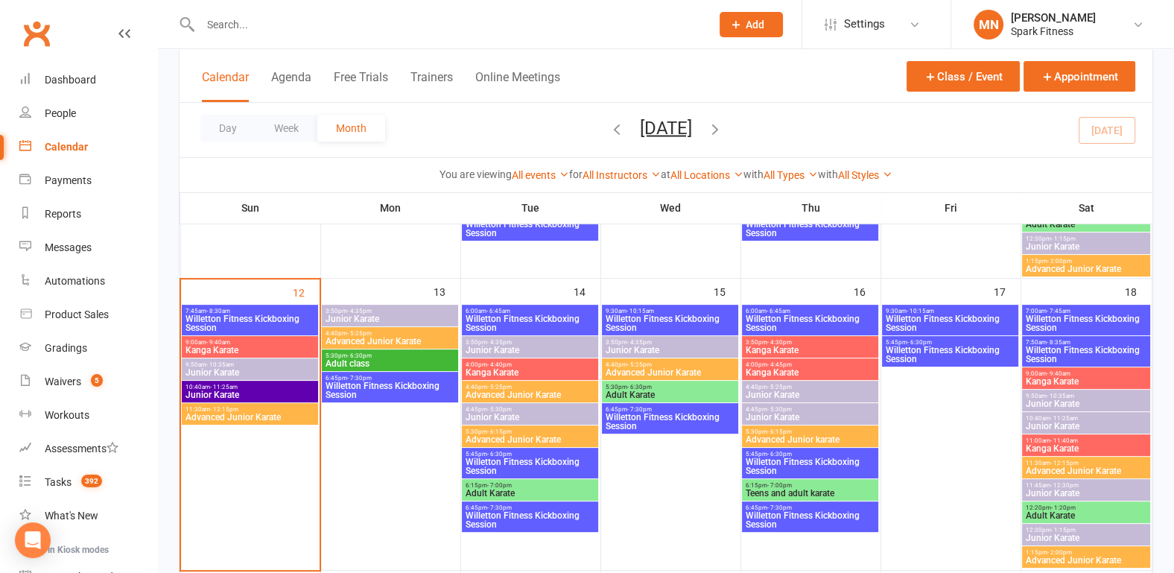
click at [520, 319] on span "Willetton Fitness Kickboxing Session" at bounding box center [530, 323] width 130 height 18
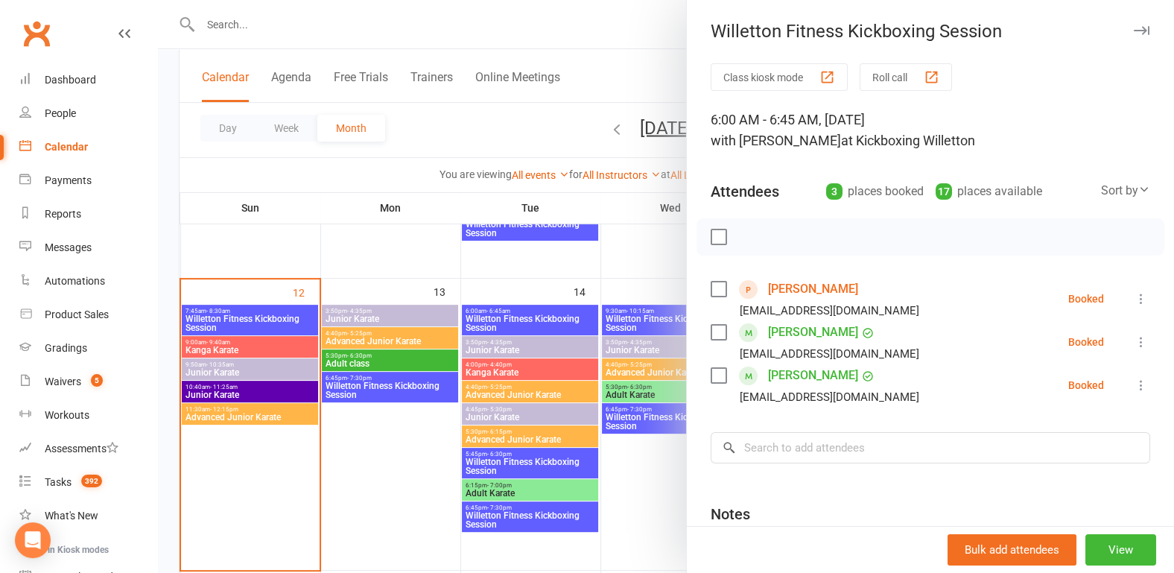
click at [387, 478] on div at bounding box center [666, 286] width 1016 height 573
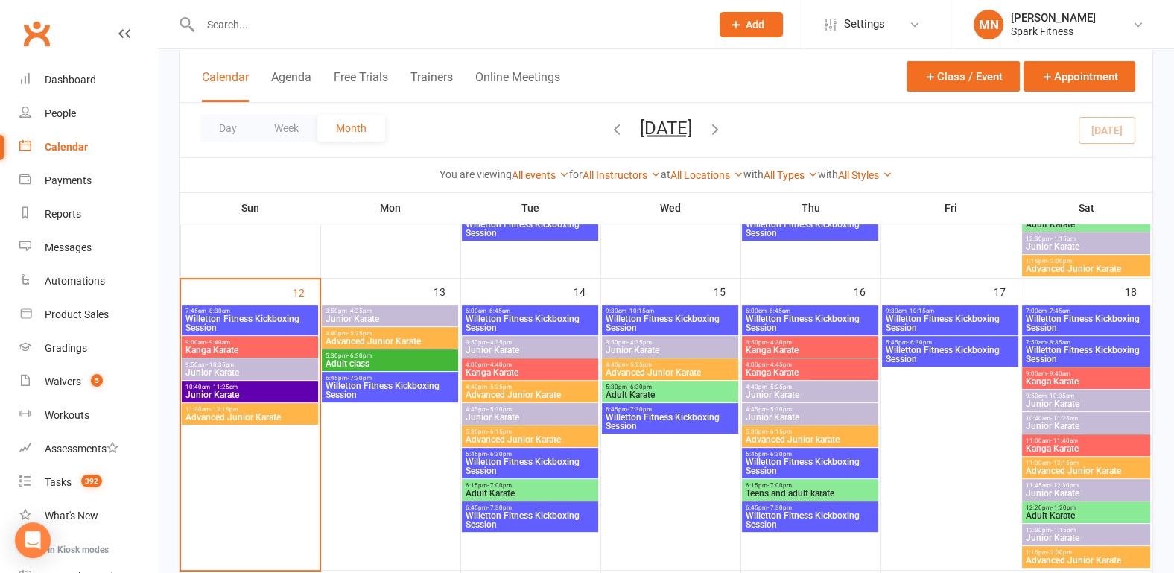
click at [507, 519] on span "Willetton Fitness Kickboxing Session" at bounding box center [530, 520] width 130 height 18
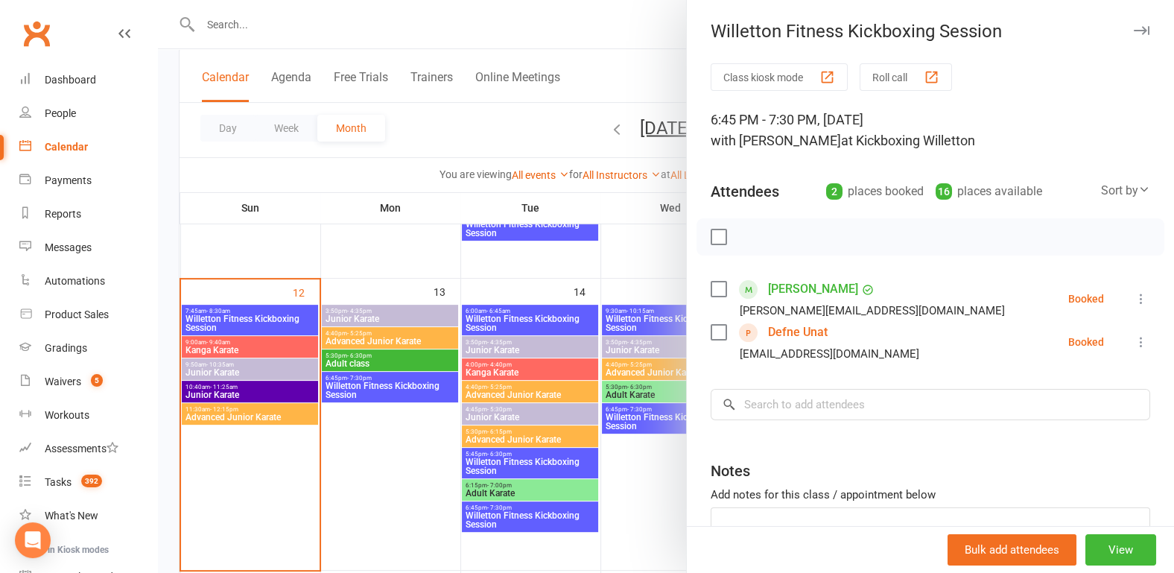
click at [396, 464] on div at bounding box center [666, 286] width 1016 height 573
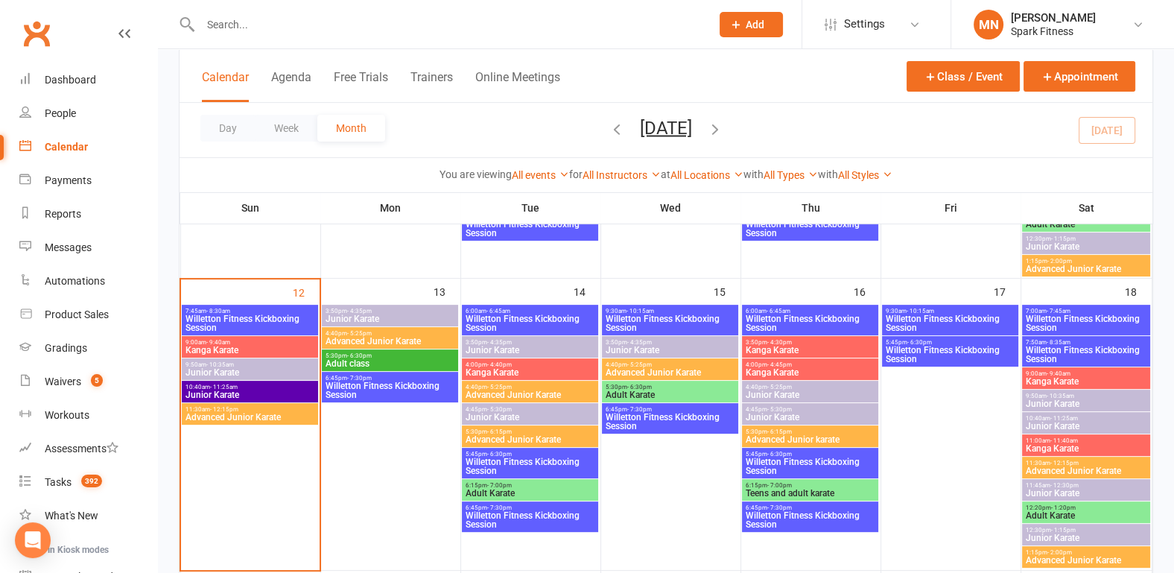
click at [625, 319] on span "Willetton Fitness Kickboxing Session" at bounding box center [670, 323] width 130 height 18
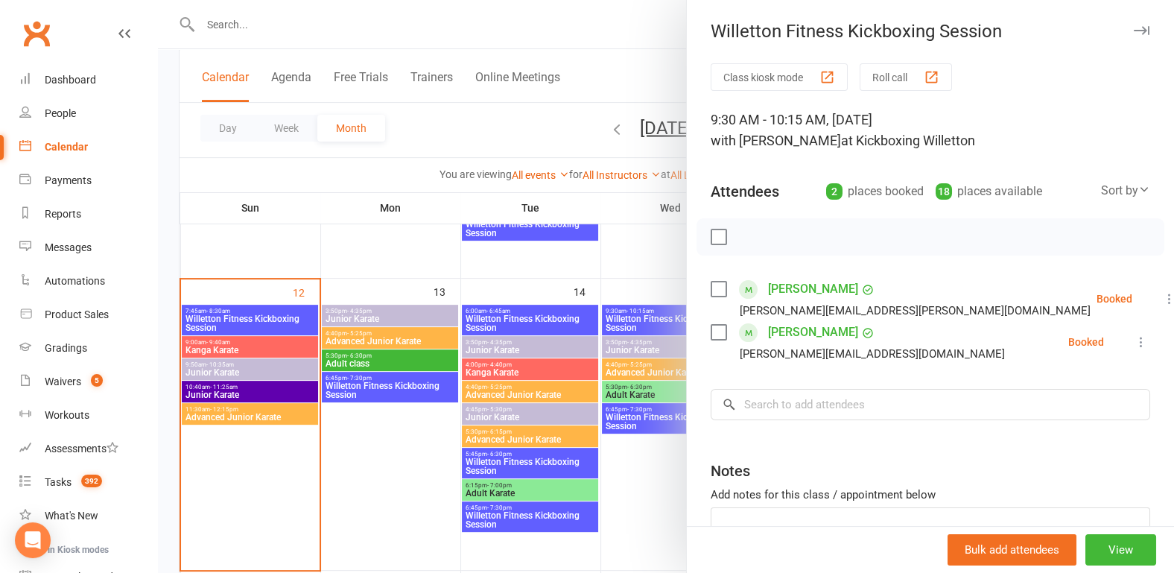
drag, startPoint x: 417, startPoint y: 454, endPoint x: 436, endPoint y: 446, distance: 20.1
click at [420, 452] on div at bounding box center [666, 286] width 1016 height 573
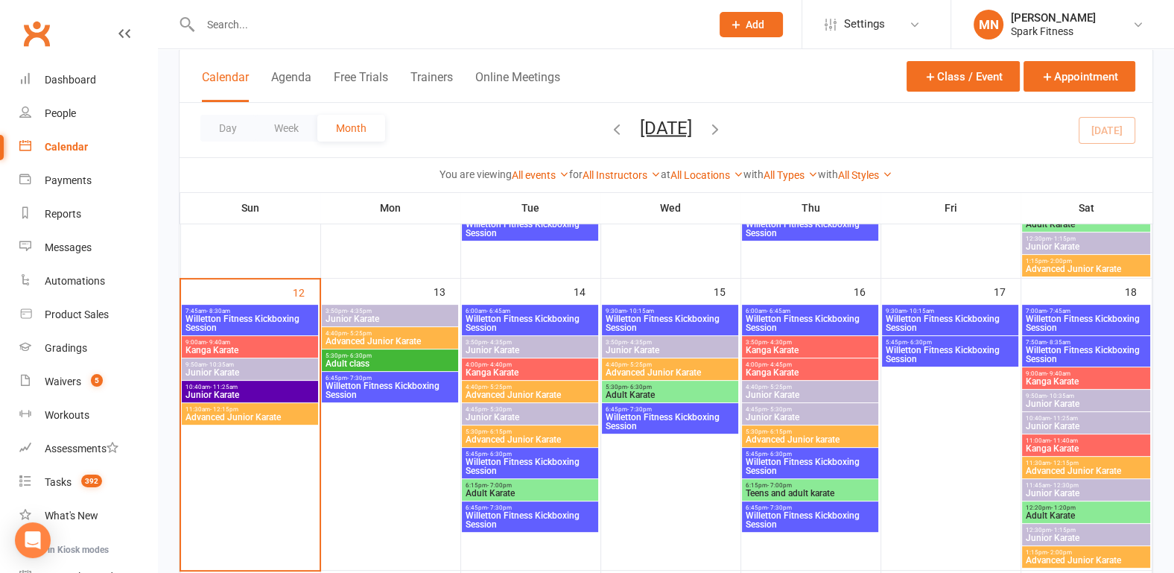
click at [679, 414] on span "Willetton Fitness Kickboxing Session" at bounding box center [670, 422] width 130 height 18
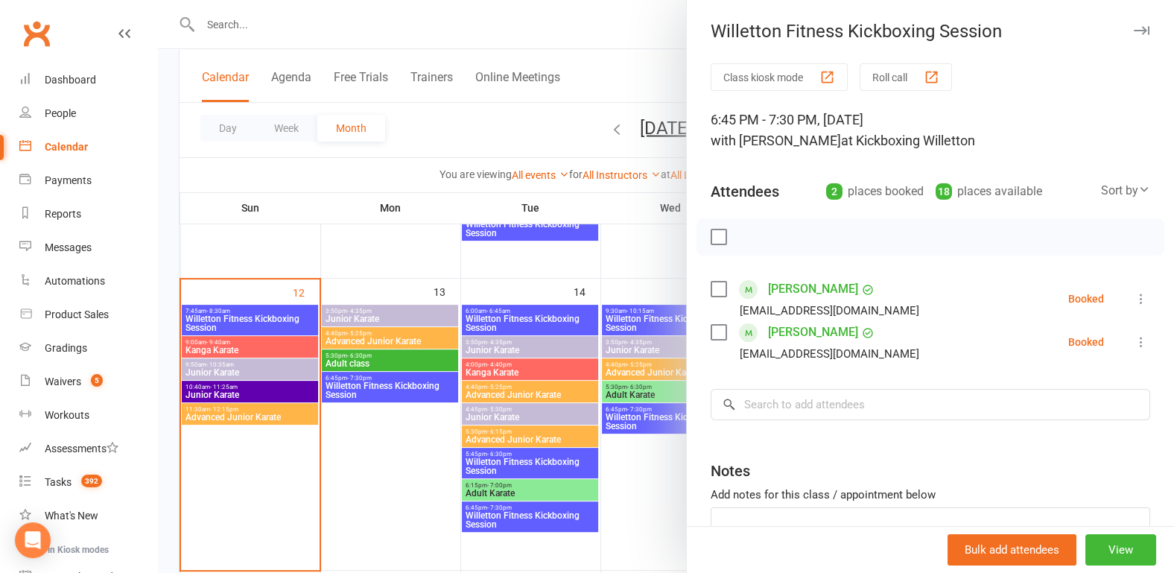
click at [436, 433] on div at bounding box center [666, 286] width 1016 height 573
